Goal: Task Accomplishment & Management: Complete application form

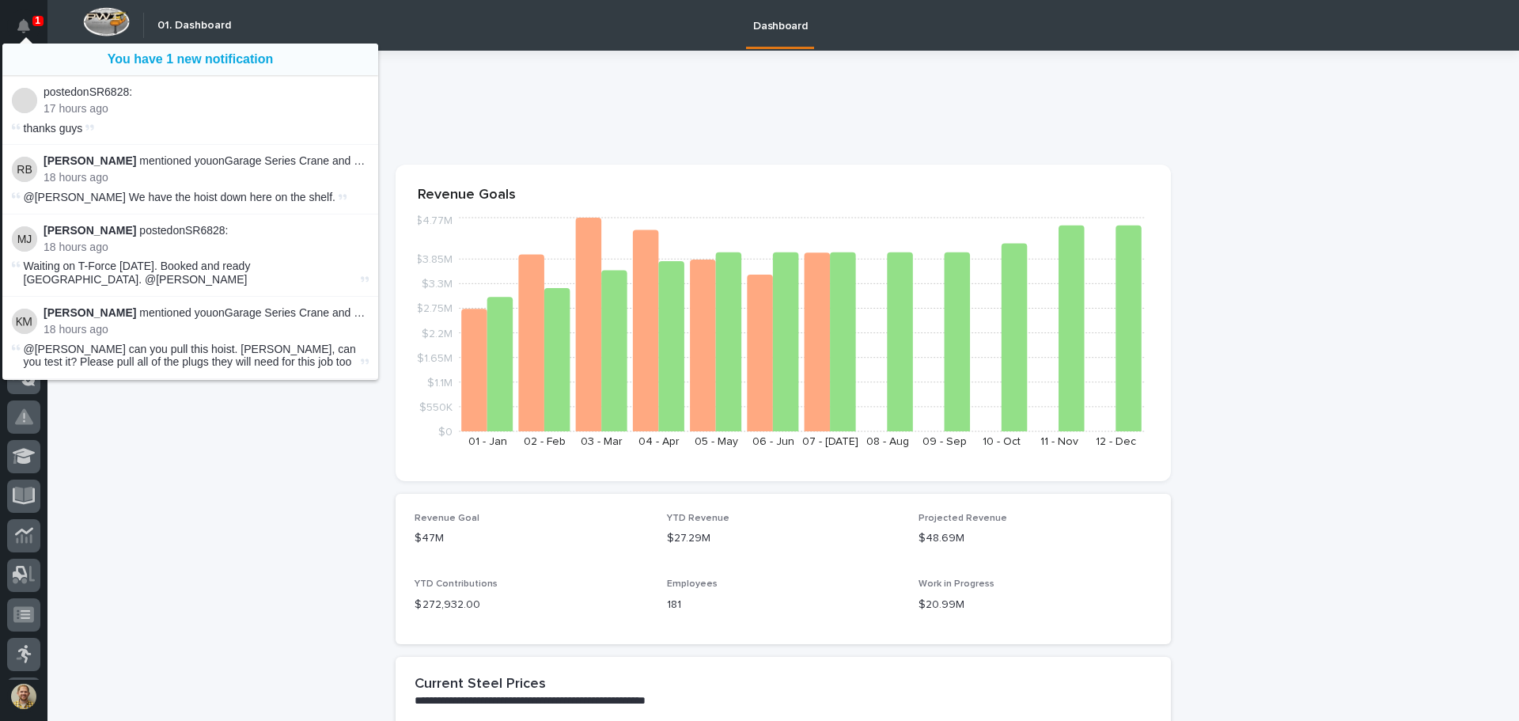
scroll to position [54, 0]
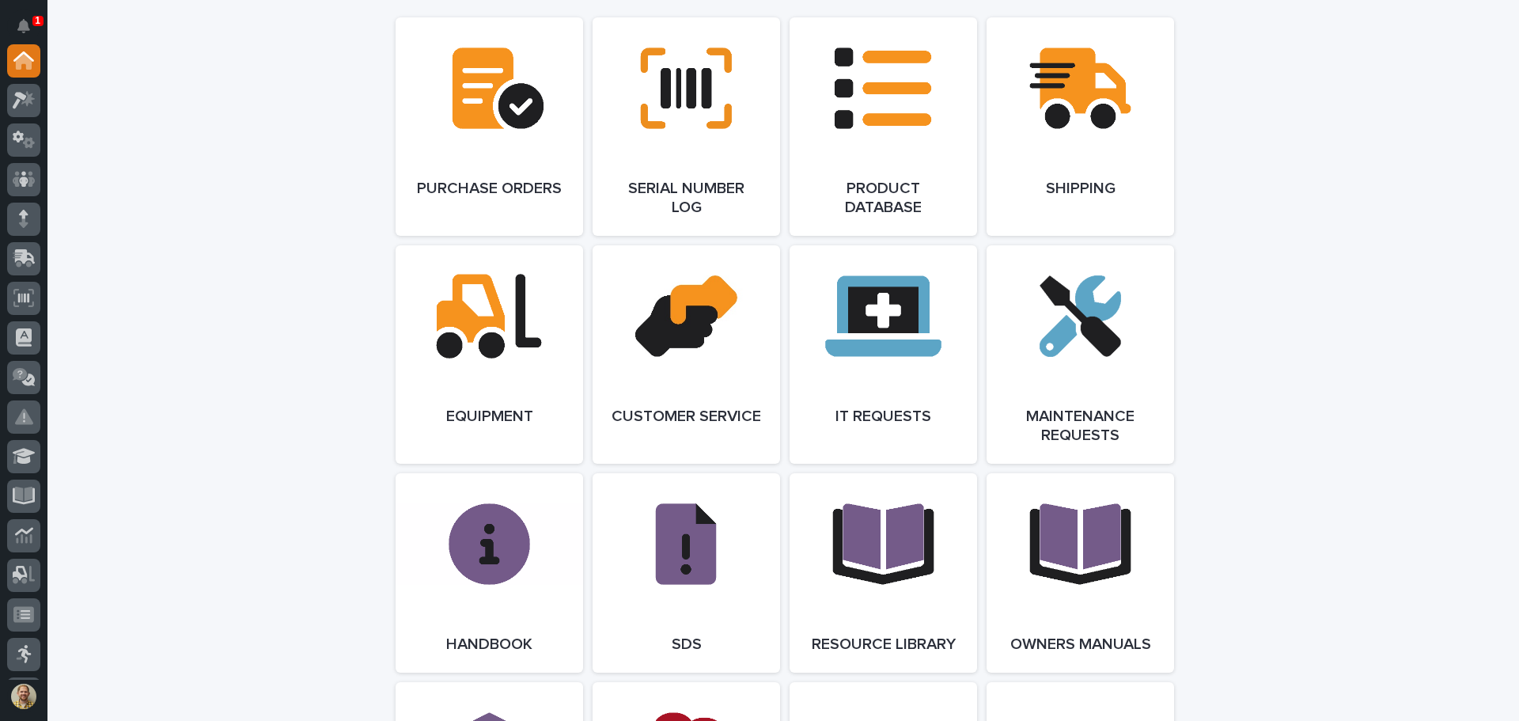
scroll to position [2032, 0]
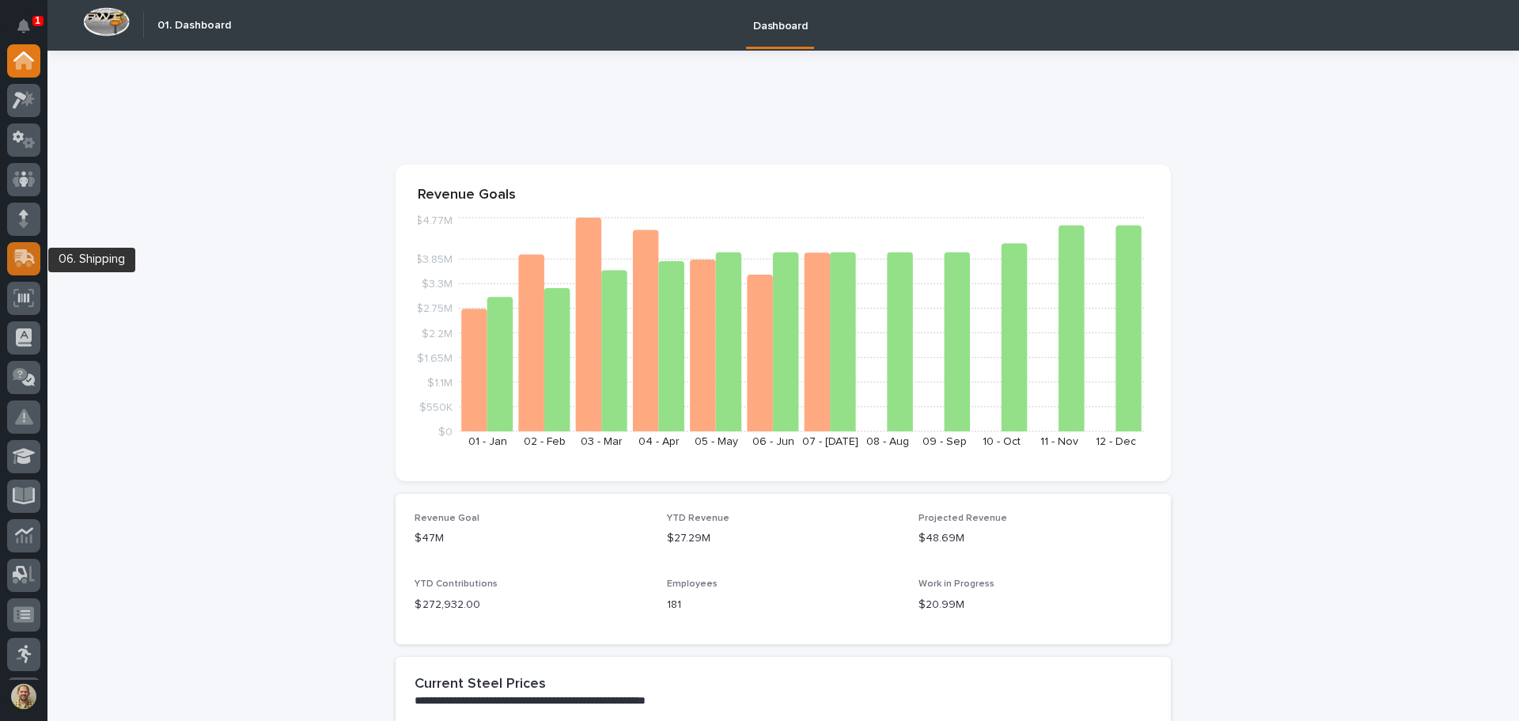
click at [32, 257] on icon at bounding box center [25, 256] width 21 height 15
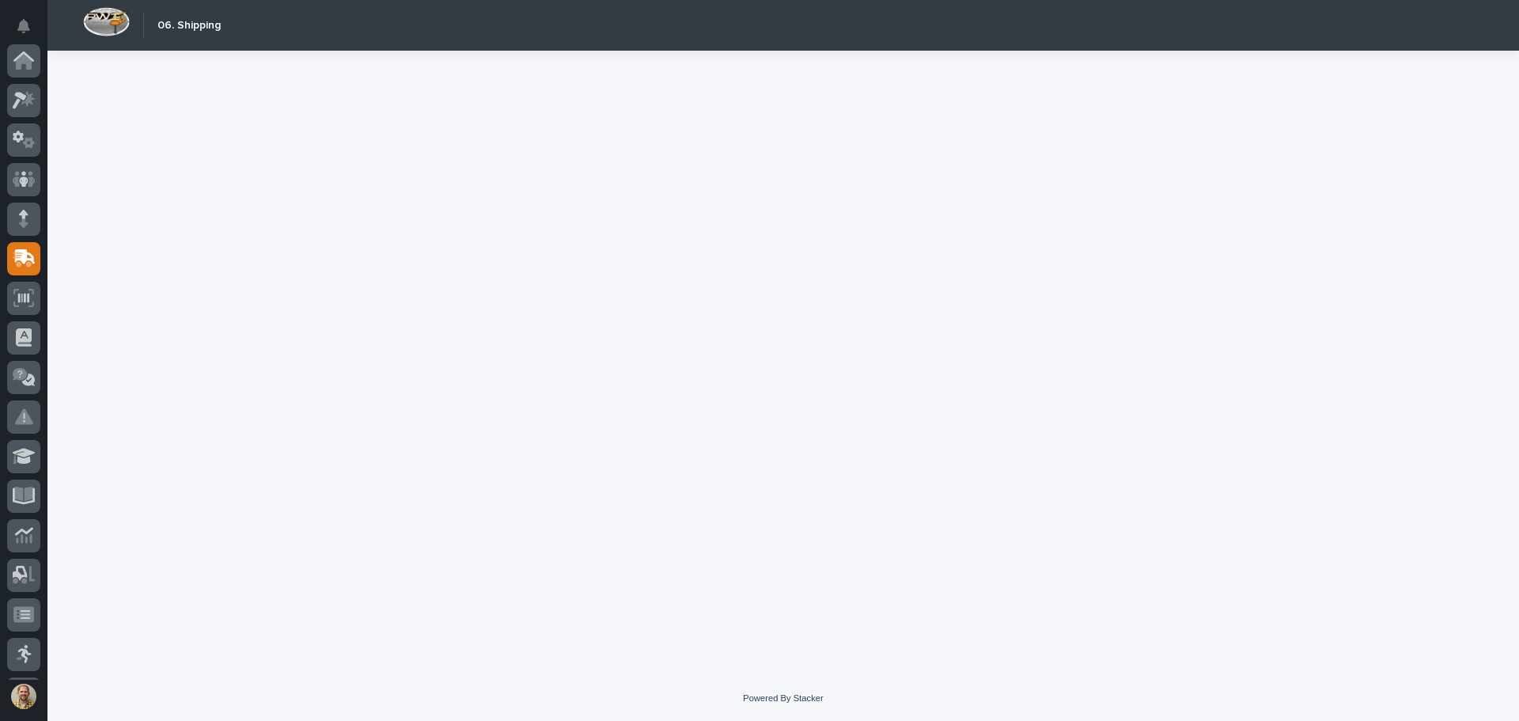
scroll to position [195, 0]
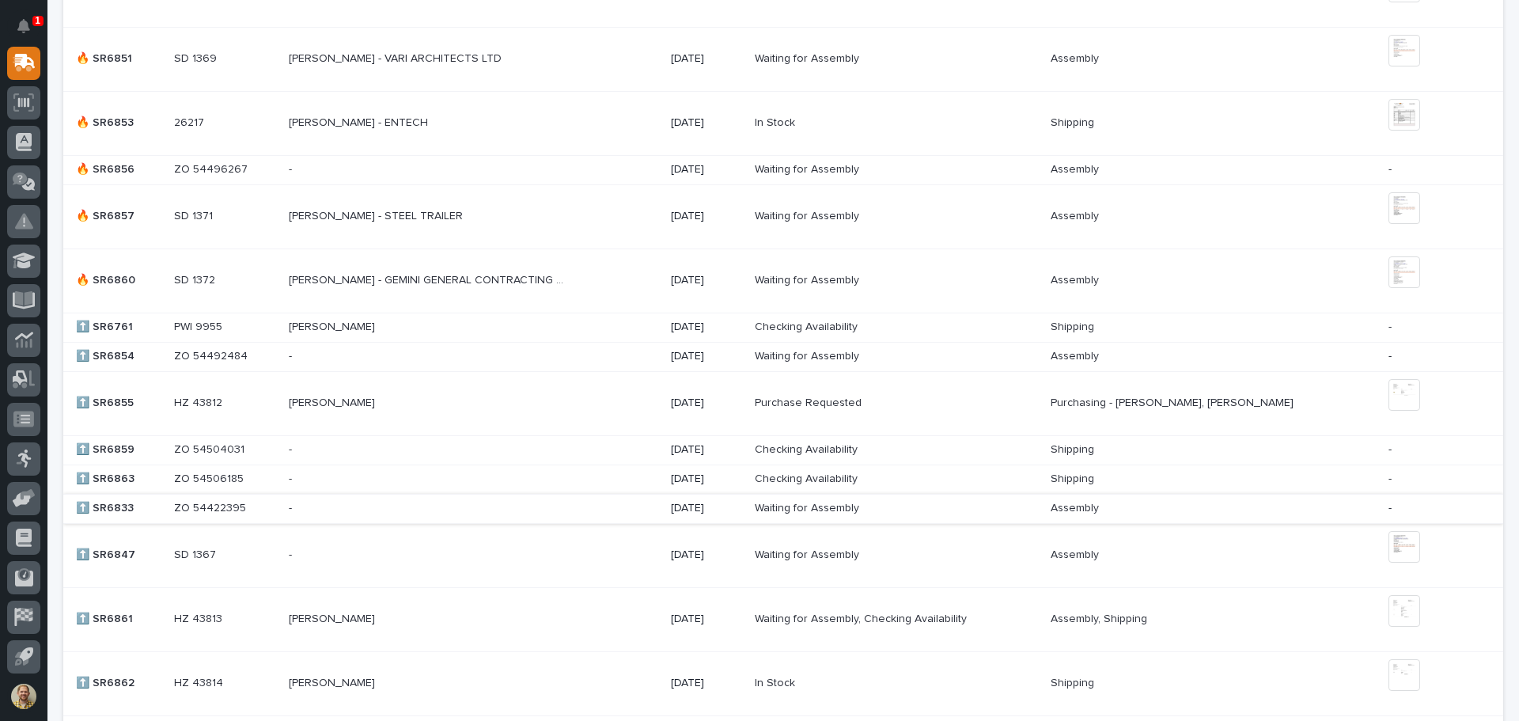
scroll to position [1108, 0]
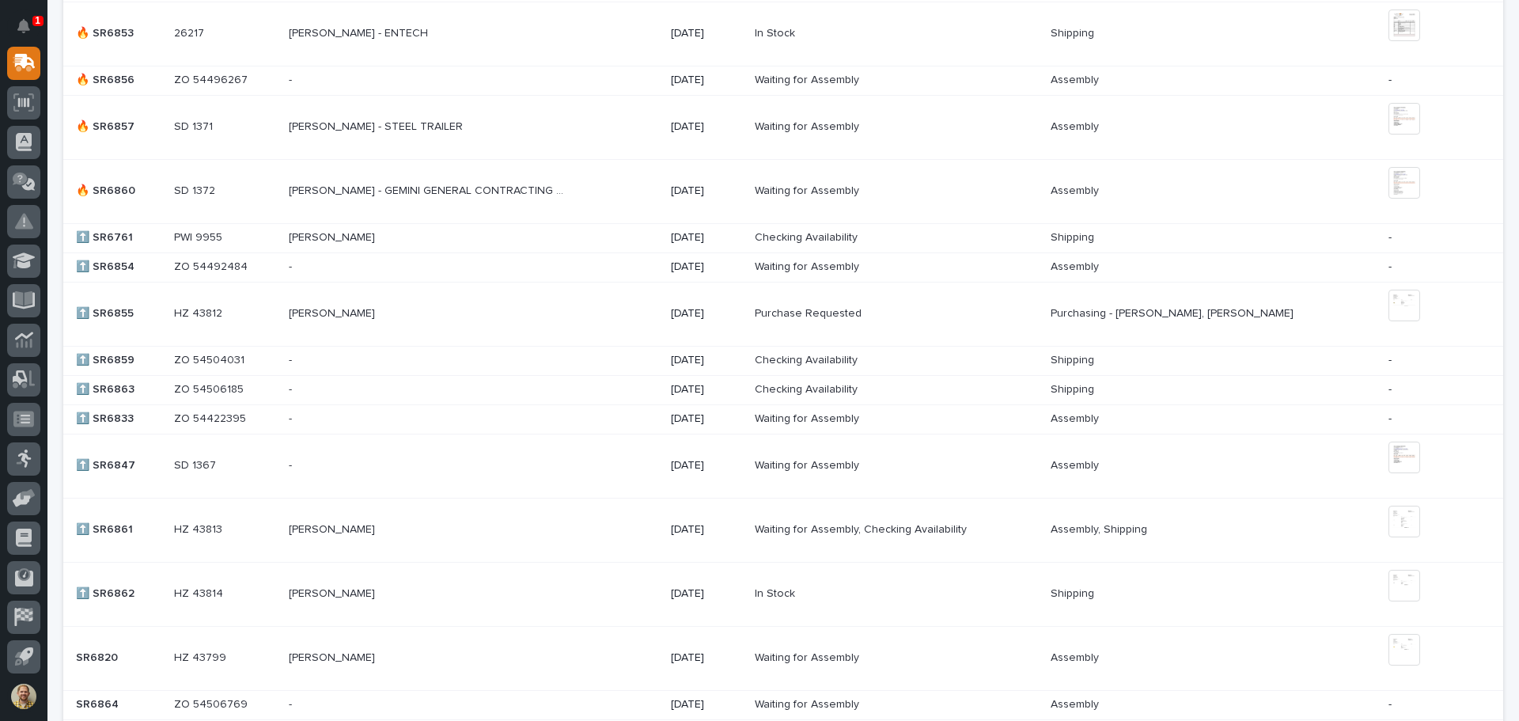
click at [410, 520] on div "PATRICK ELY PATRICK ELY" at bounding box center [473, 530] width 369 height 26
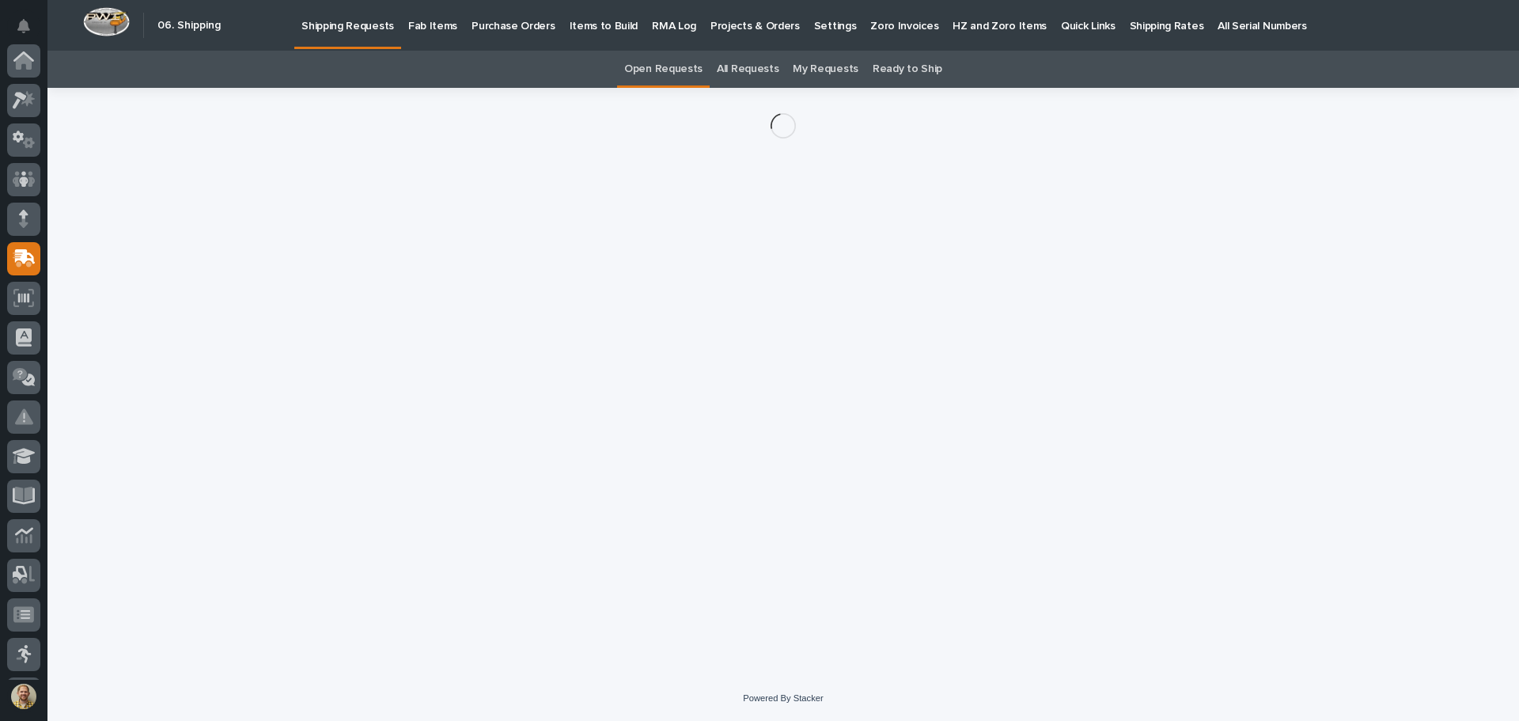
scroll to position [195, 0]
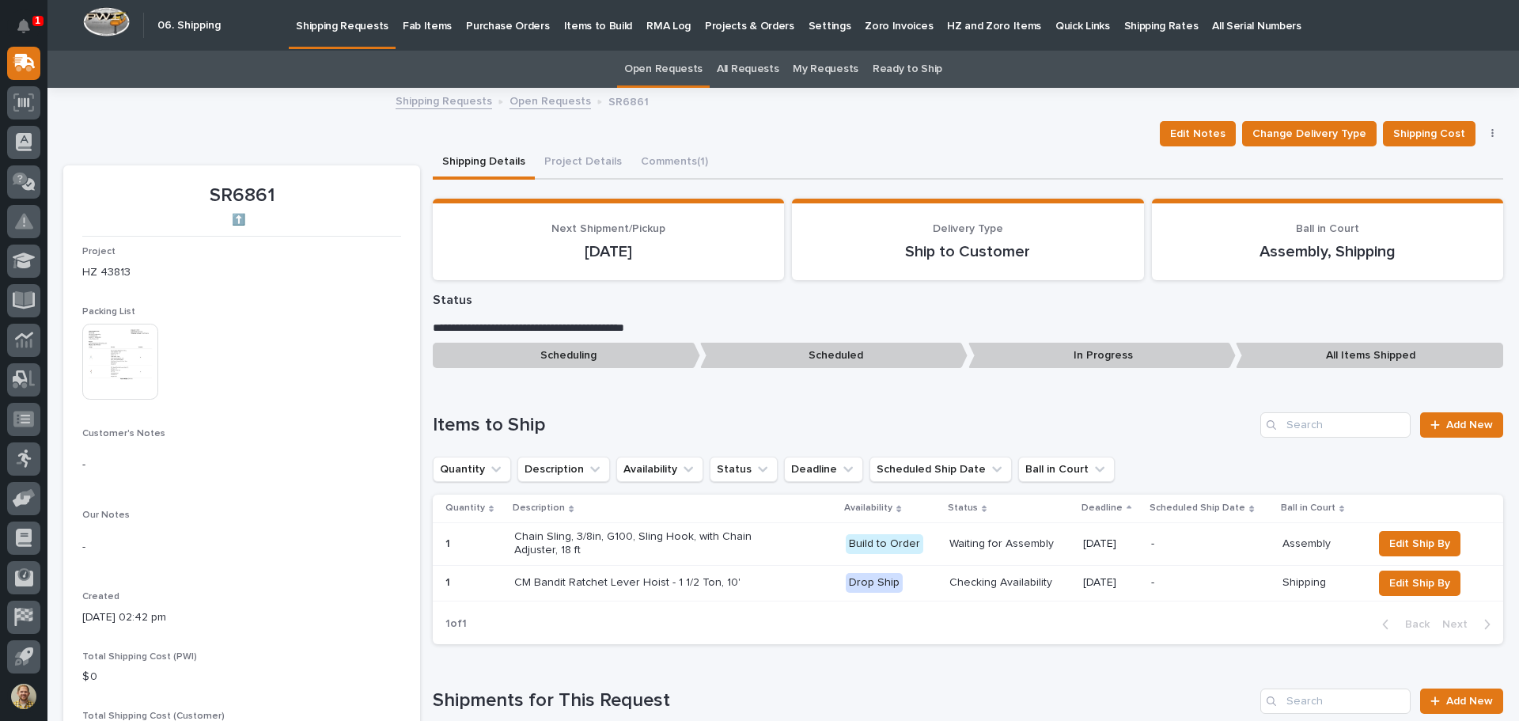
click at [1193, 578] on p "-" at bounding box center [1210, 582] width 118 height 13
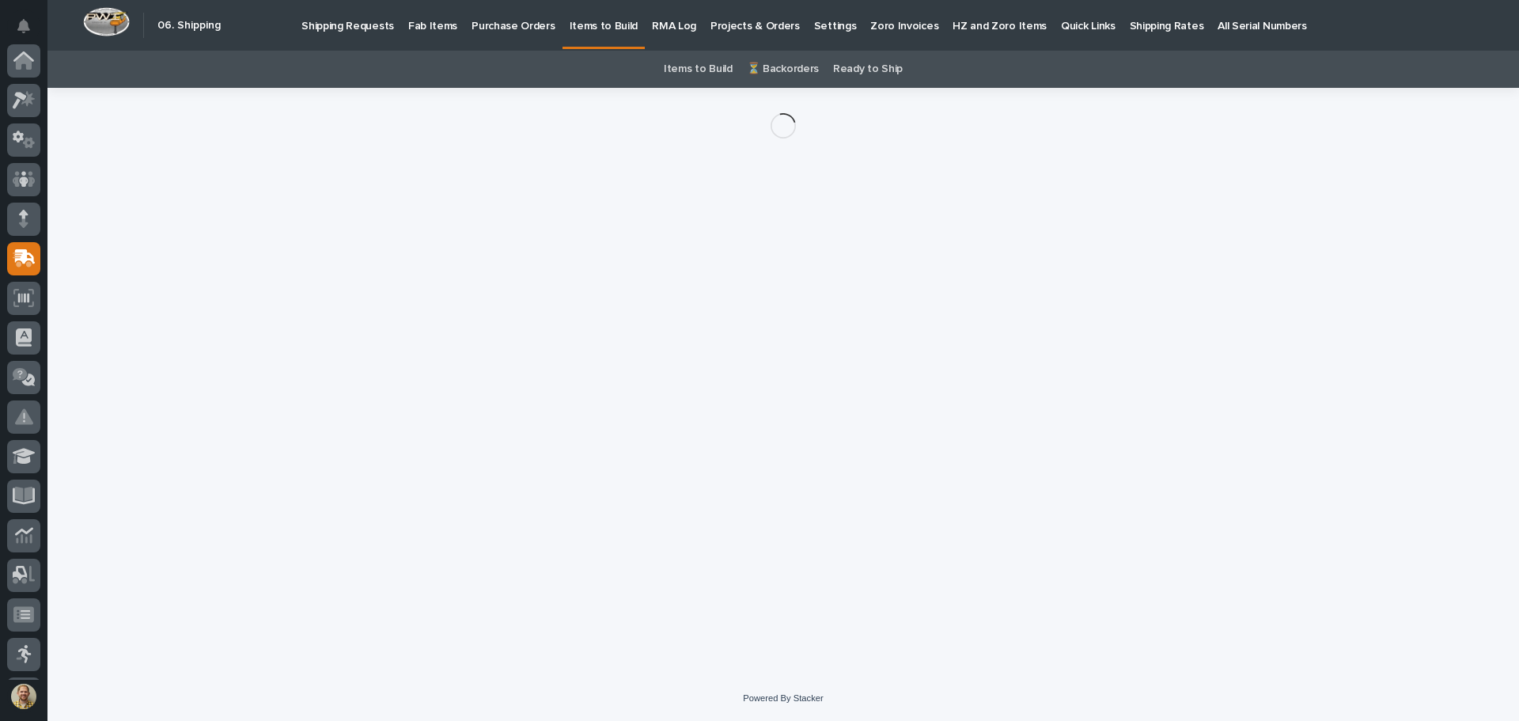
scroll to position [195, 0]
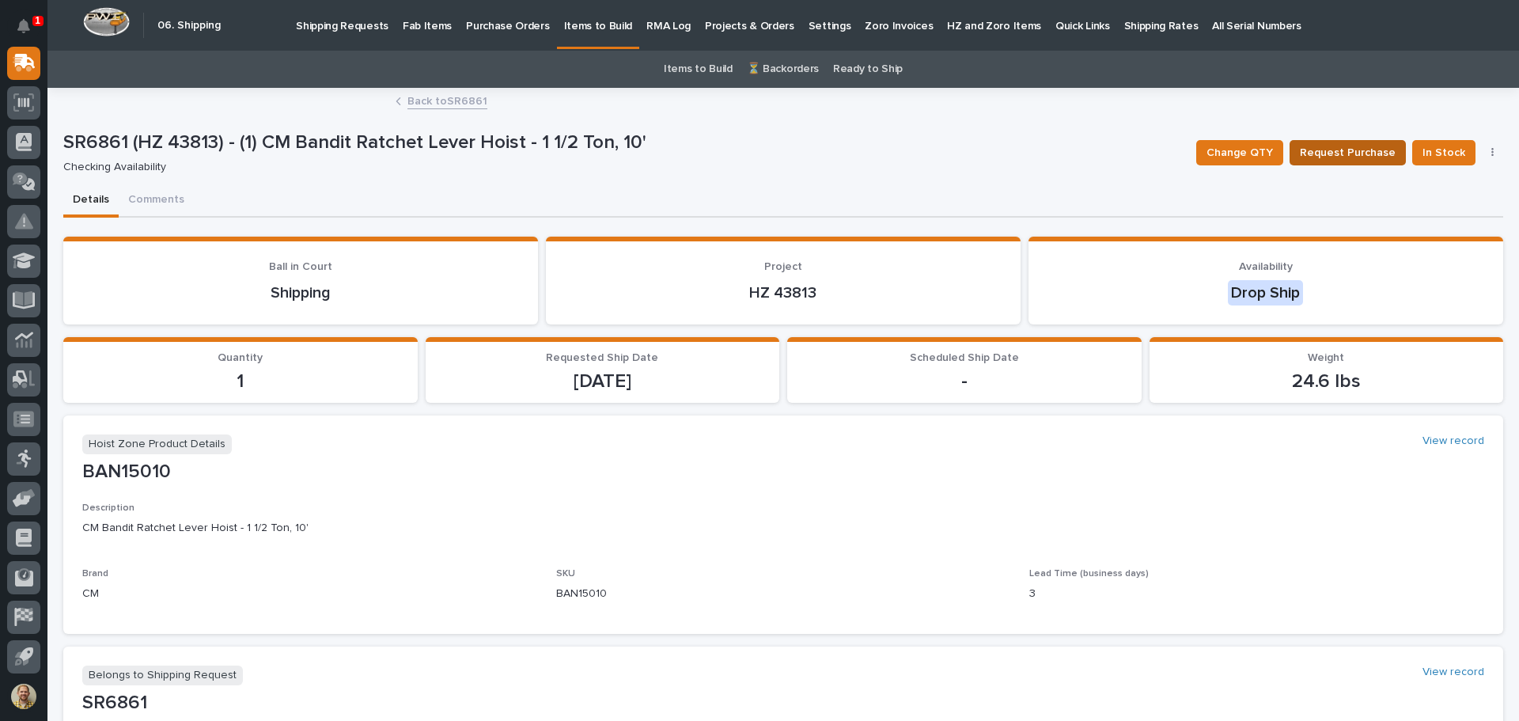
click at [1360, 153] on span "Request Purchase" at bounding box center [1348, 152] width 96 height 19
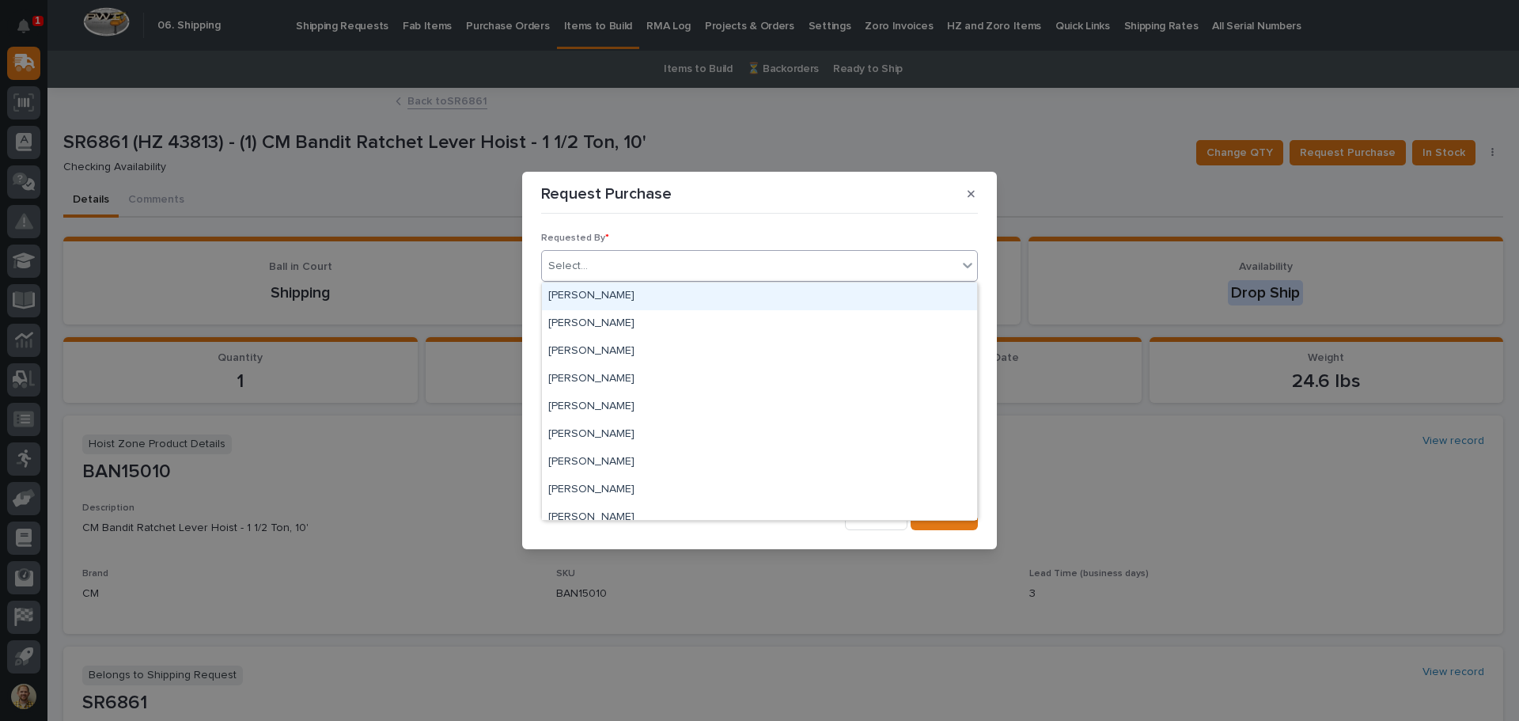
click at [581, 256] on div "Select..." at bounding box center [749, 266] width 415 height 26
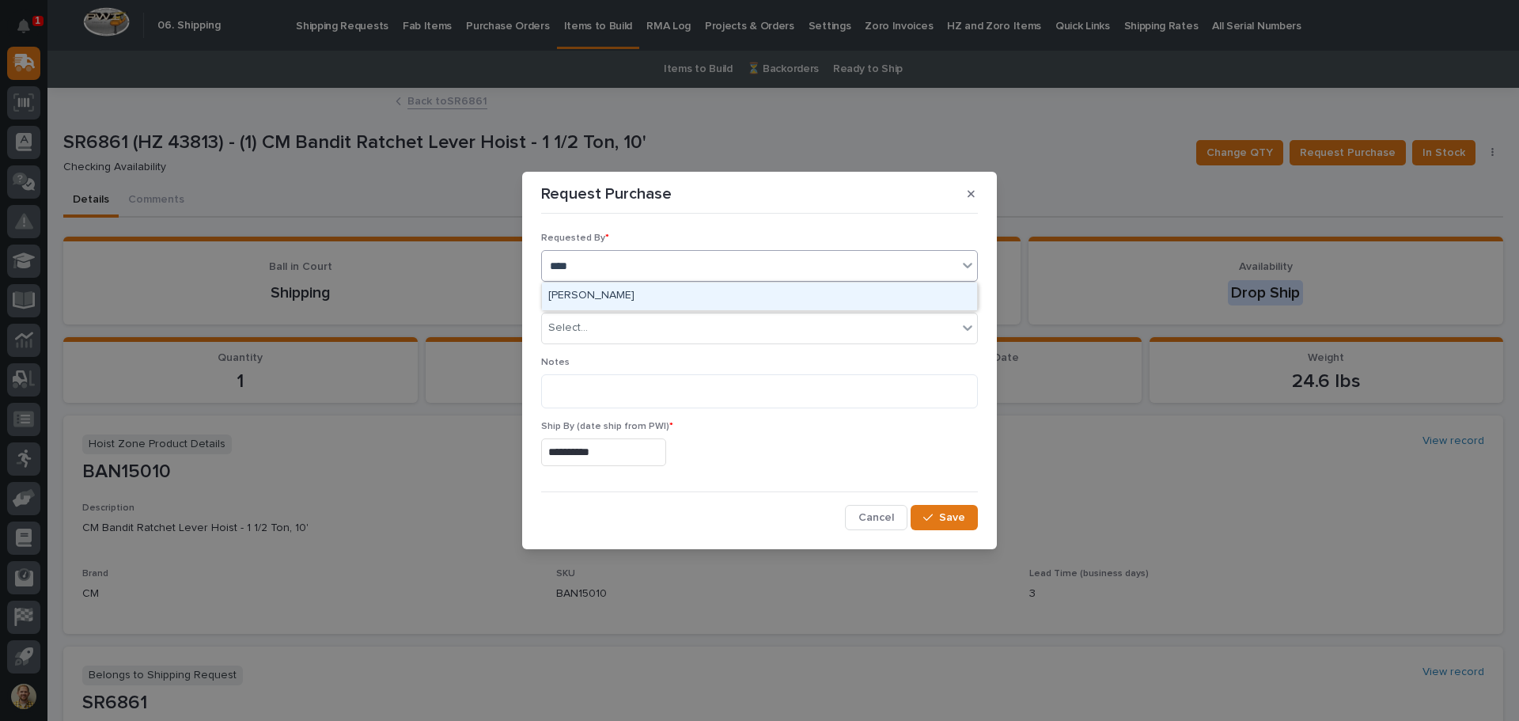
type input "*****"
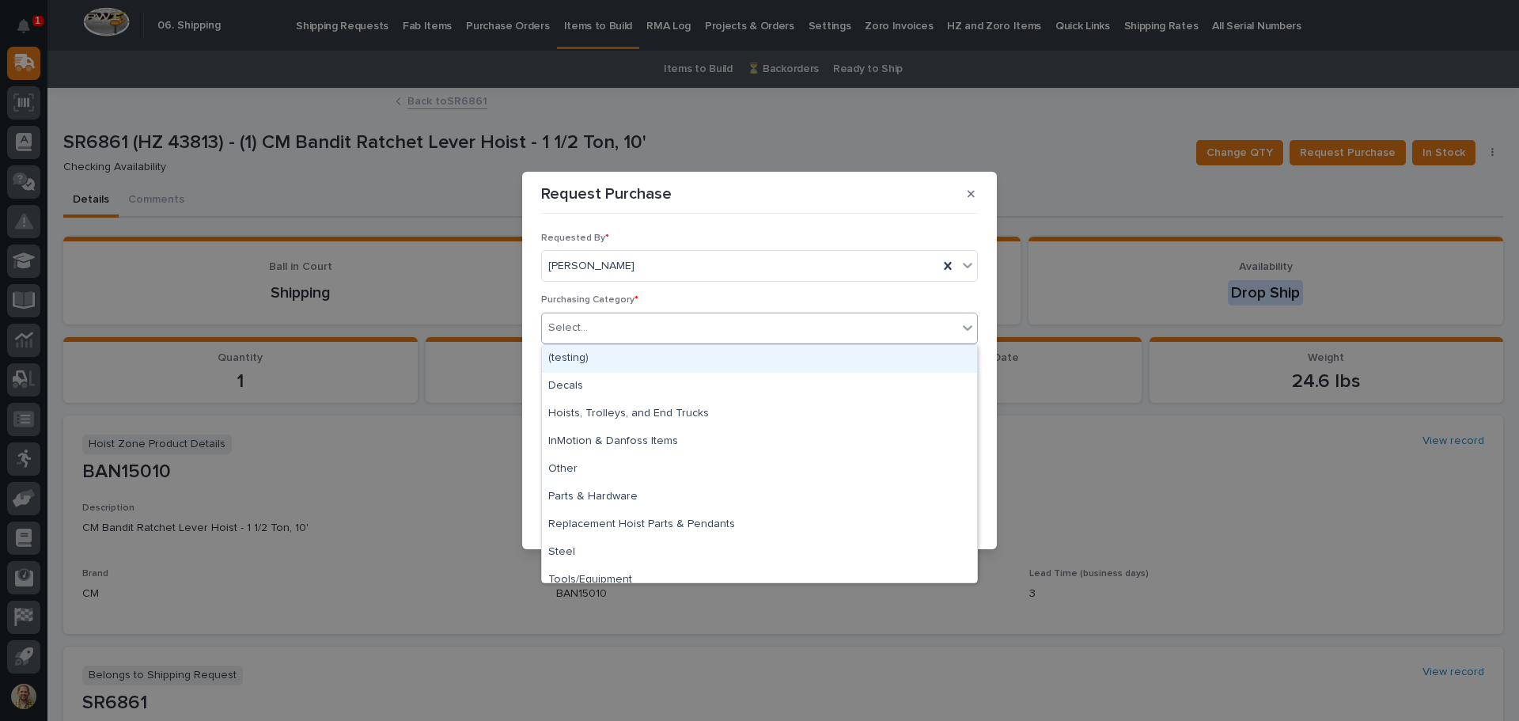
click at [569, 331] on div "Select..." at bounding box center [568, 328] width 40 height 17
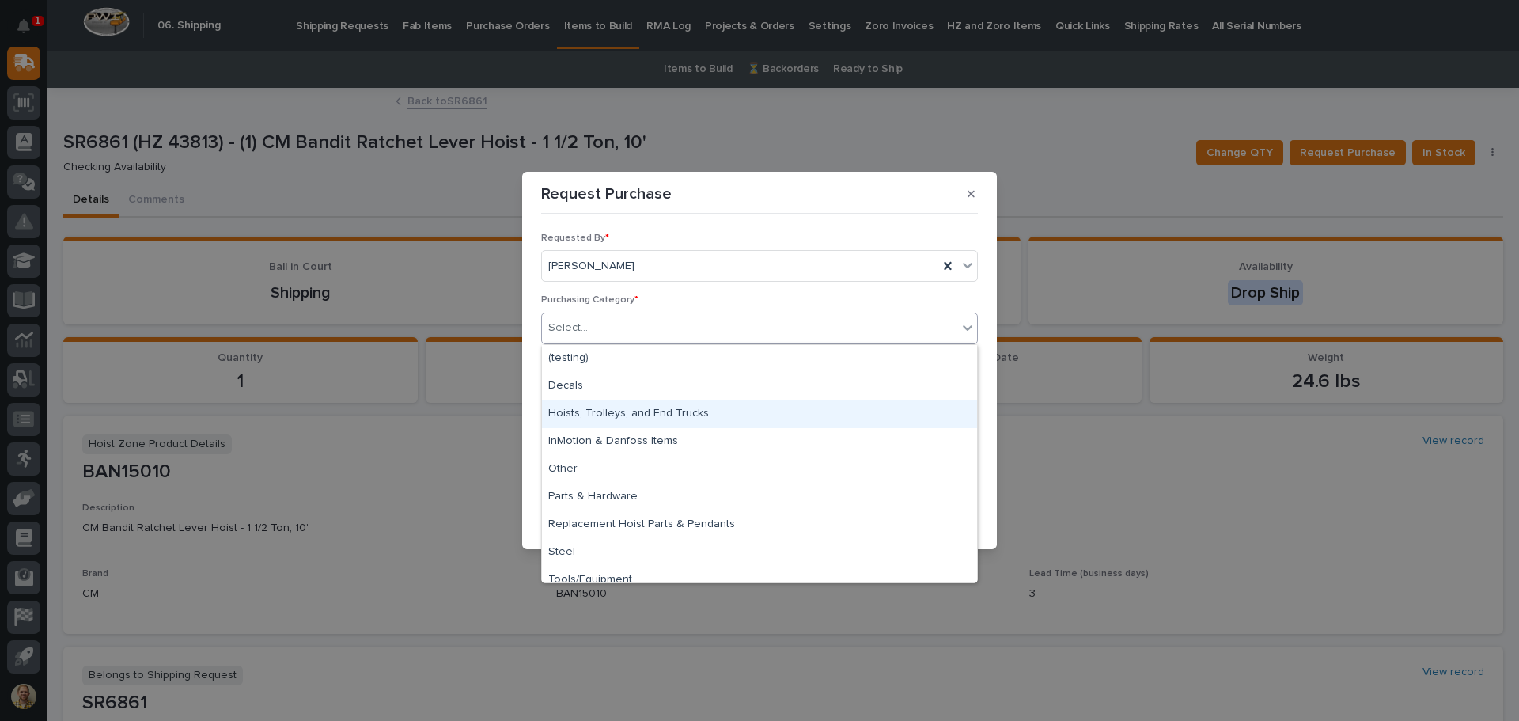
click at [577, 411] on div "Hoists, Trolleys, and End Trucks" at bounding box center [759, 414] width 435 height 28
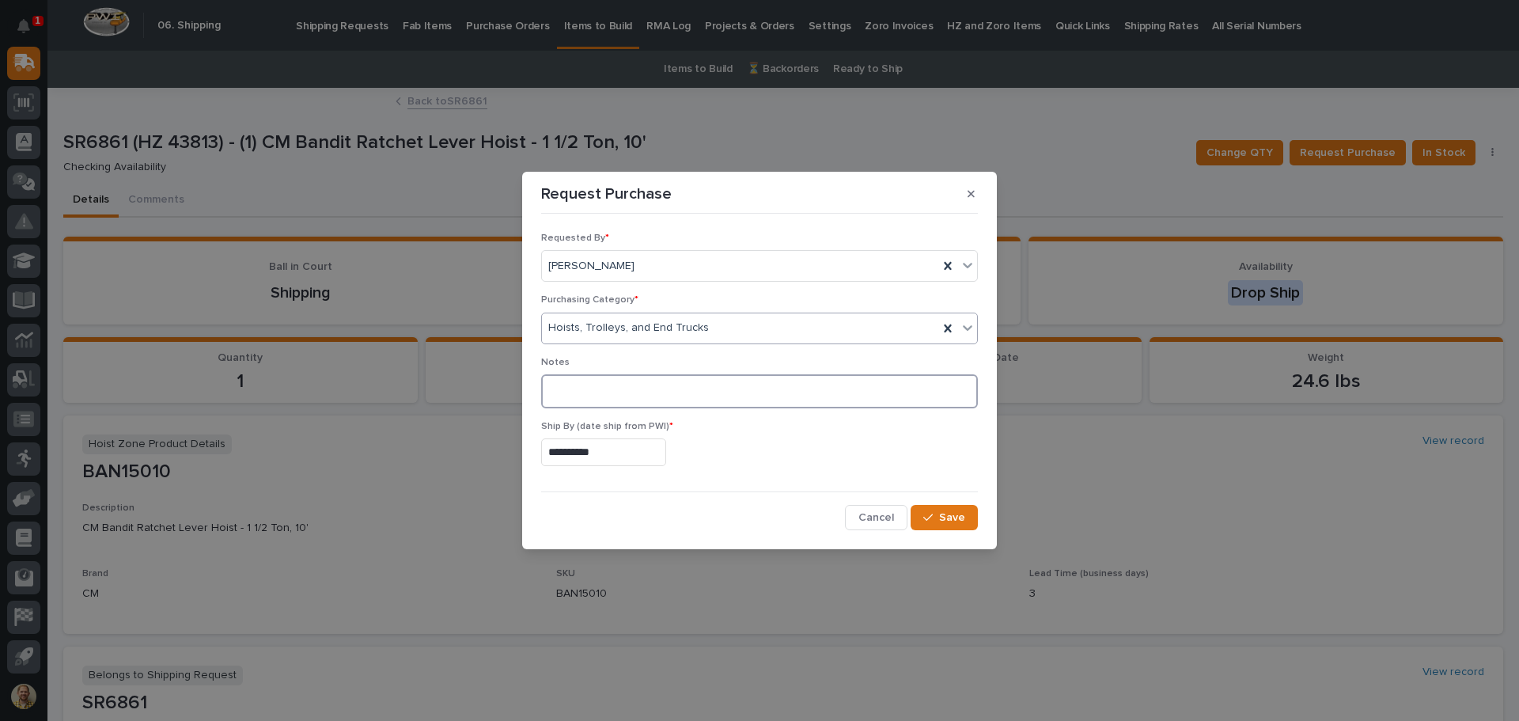
click at [585, 394] on textarea at bounding box center [759, 391] width 437 height 34
type textarea "**********"
click at [928, 516] on icon "button" at bounding box center [927, 517] width 9 height 11
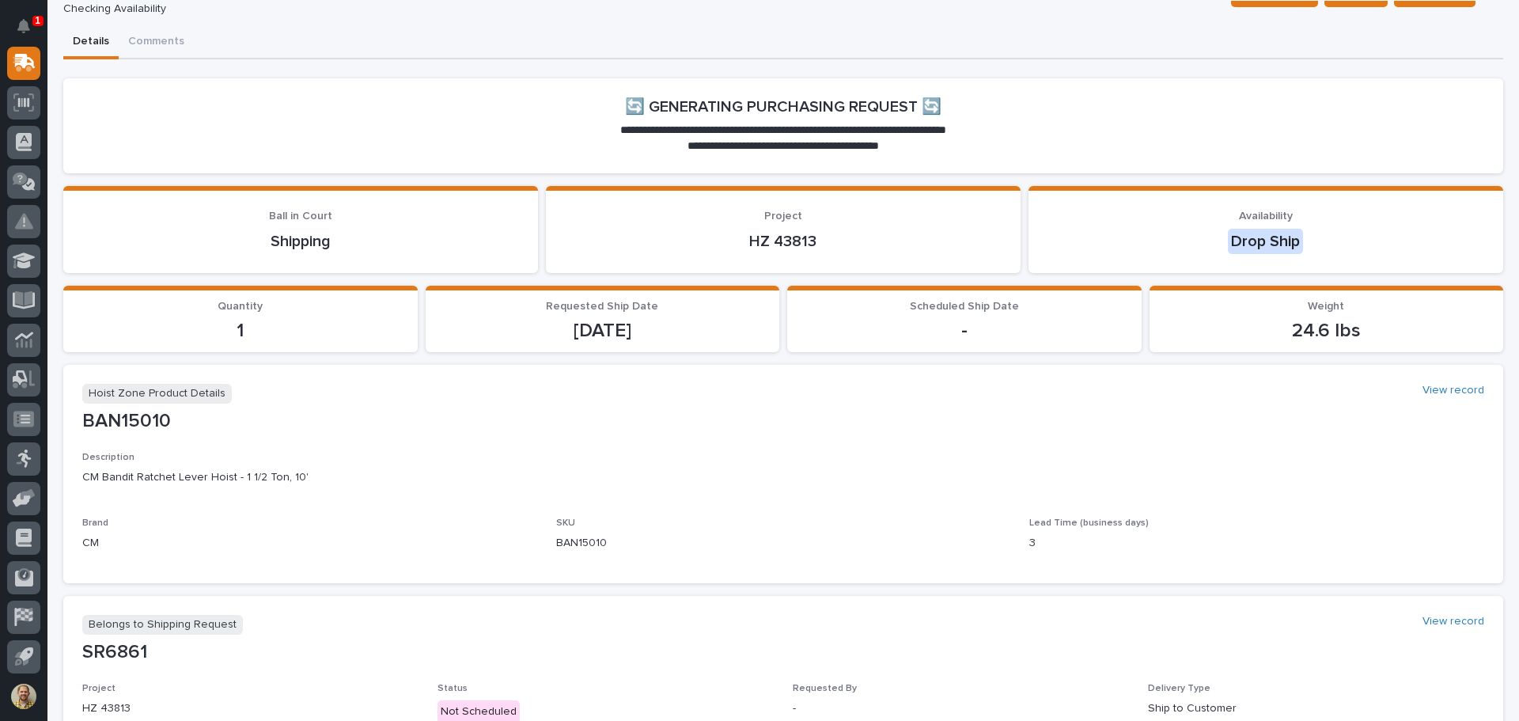
scroll to position [0, 0]
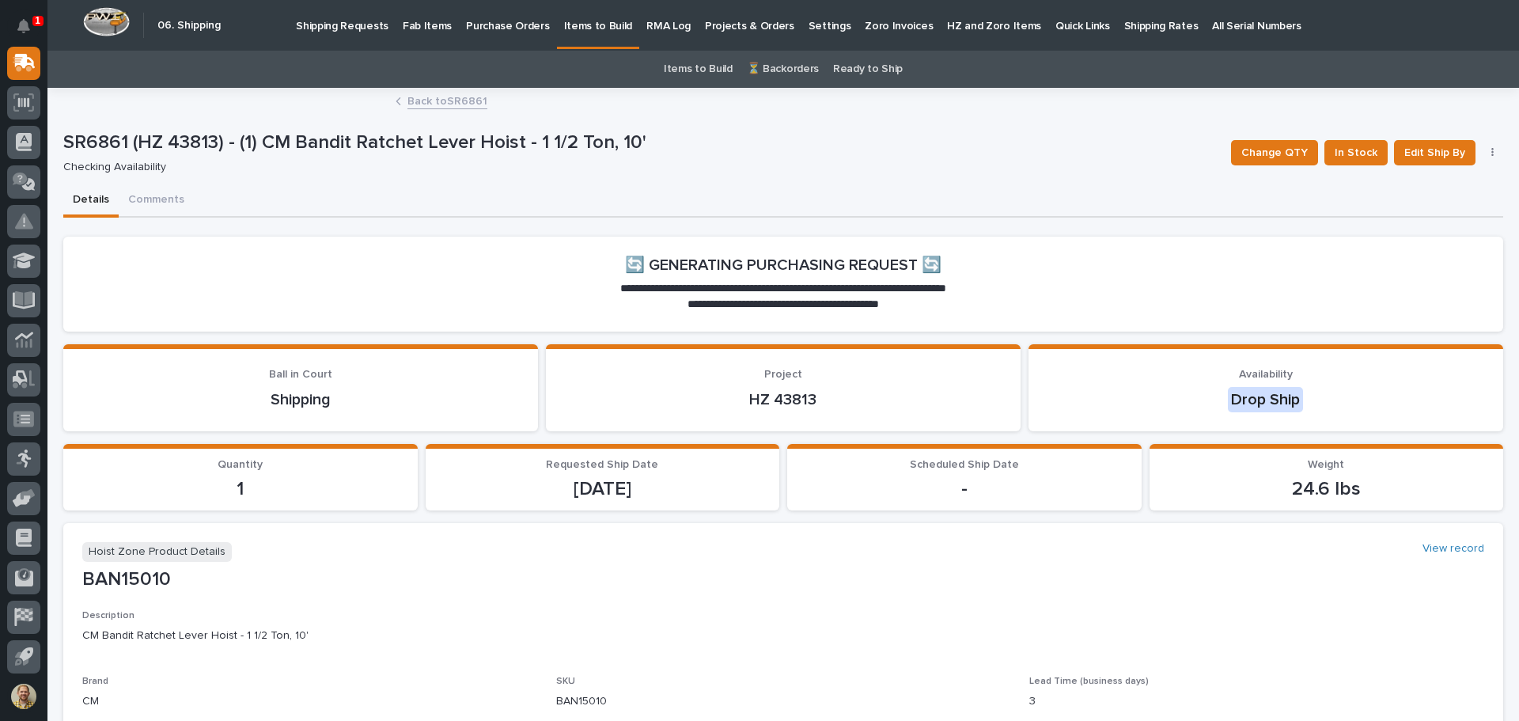
click at [436, 86] on div "Items to Build ⏳ Backorders Ready to Ship" at bounding box center [782, 69] width 1471 height 37
click at [434, 99] on link "Back to SR6861" at bounding box center [447, 100] width 80 height 18
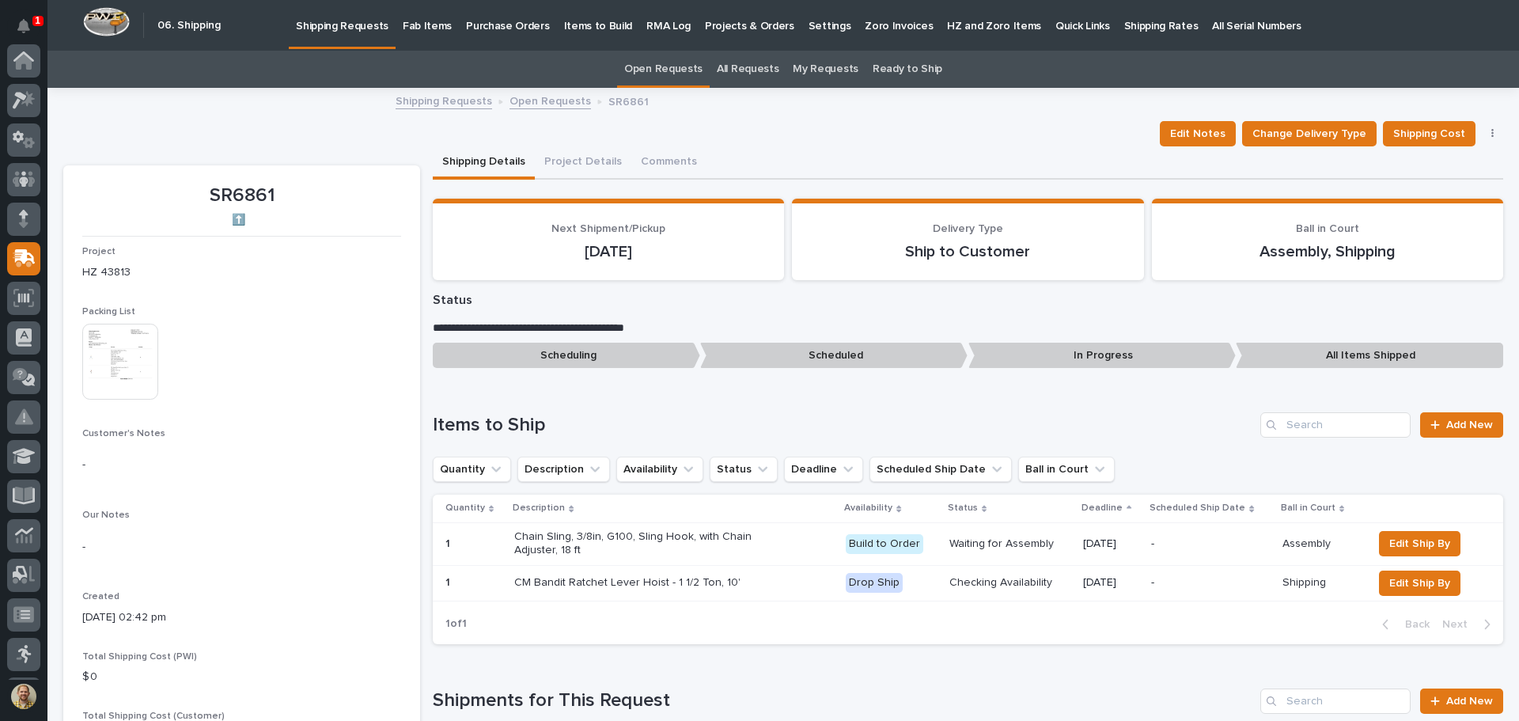
scroll to position [195, 0]
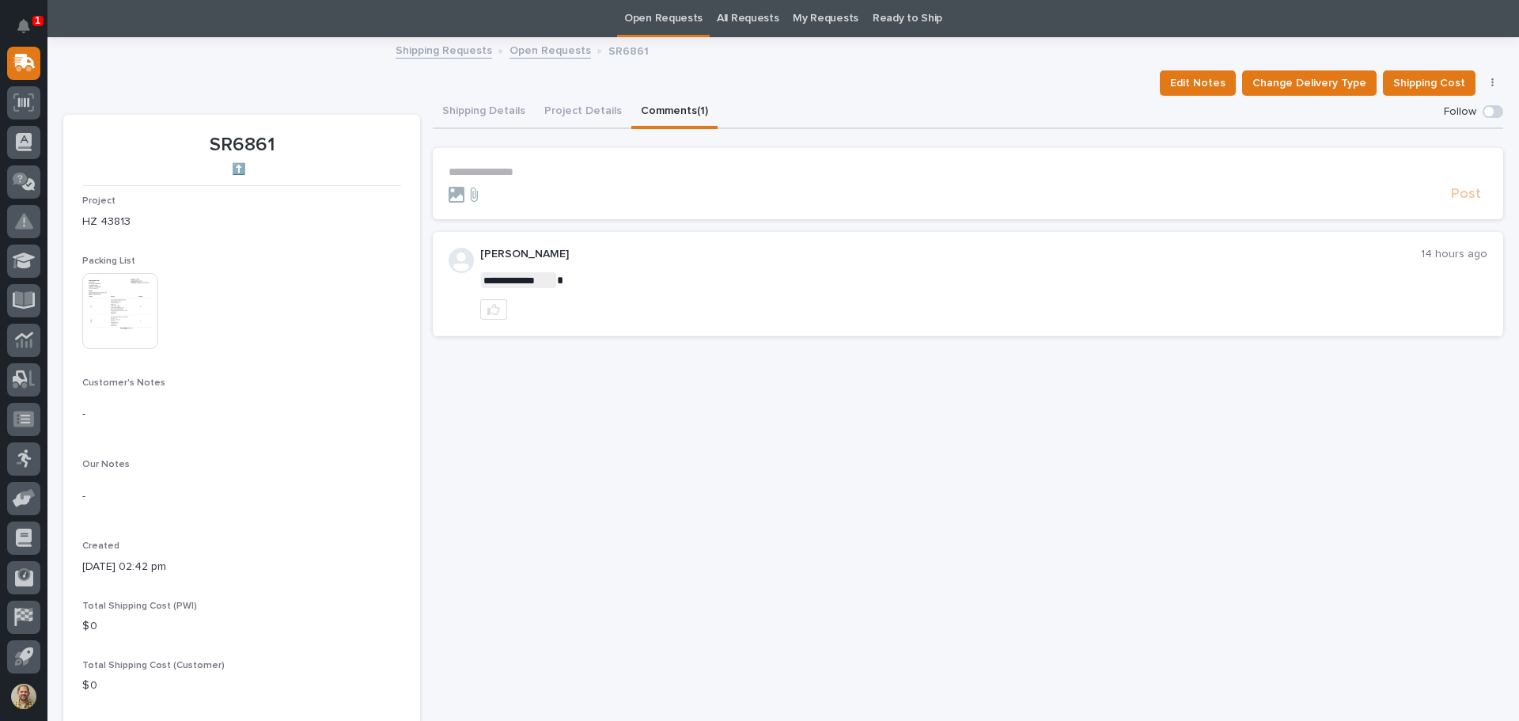
click at [668, 114] on button "Comments (1)" at bounding box center [674, 112] width 86 height 33
click at [575, 165] on p "**********" at bounding box center [968, 171] width 1039 height 13
click at [1464, 202] on span "Post" at bounding box center [1466, 201] width 30 height 18
